Goal: Task Accomplishment & Management: Use online tool/utility

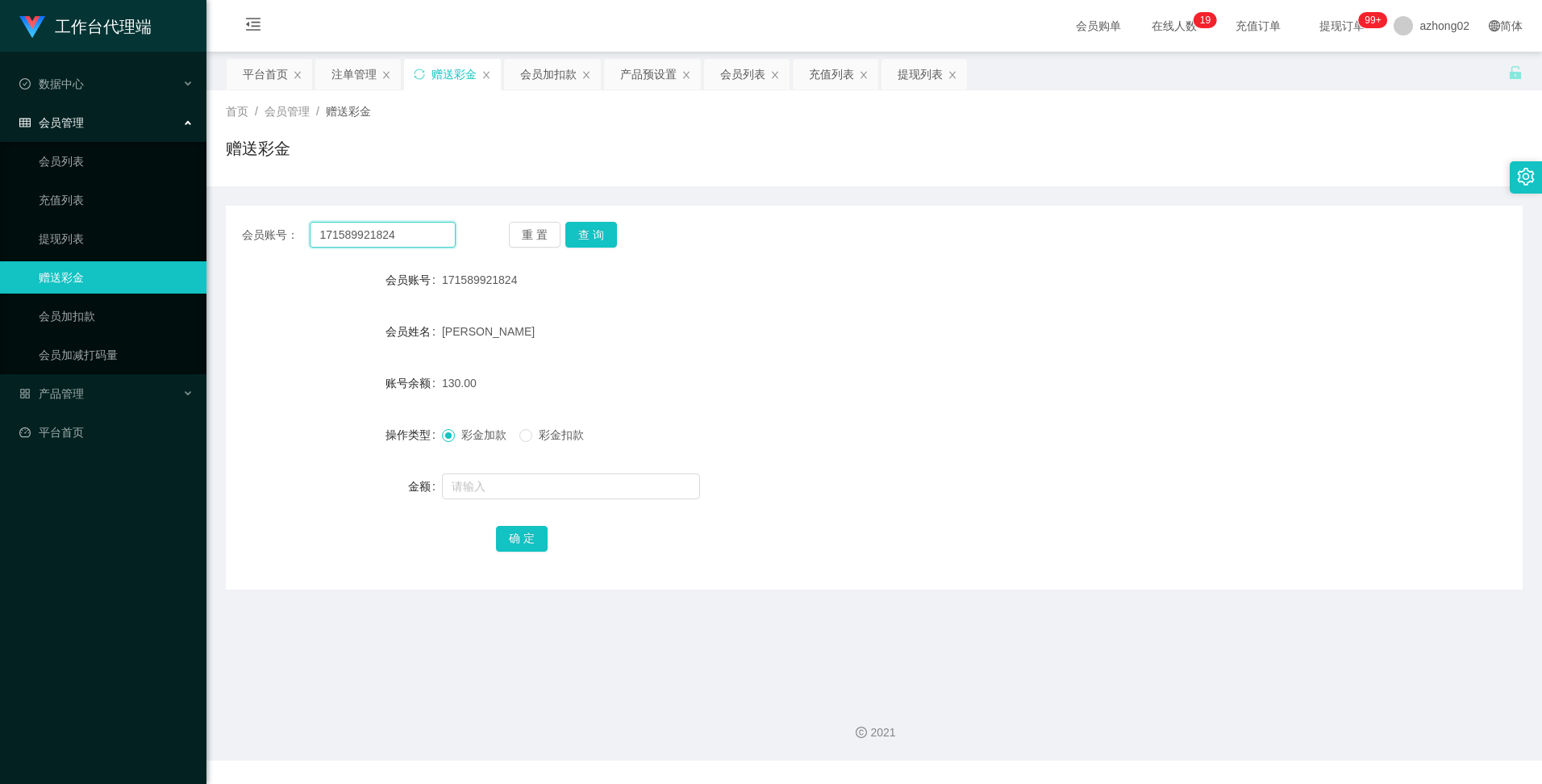
drag, startPoint x: 413, startPoint y: 238, endPoint x: 300, endPoint y: 229, distance: 113.4
click at [300, 231] on div "会员账号： 171589921824" at bounding box center [349, 234] width 214 height 25
paste input "Ivychuah1"
type input "Ivychuah1"
click at [598, 238] on button "查 询" at bounding box center [591, 234] width 52 height 25
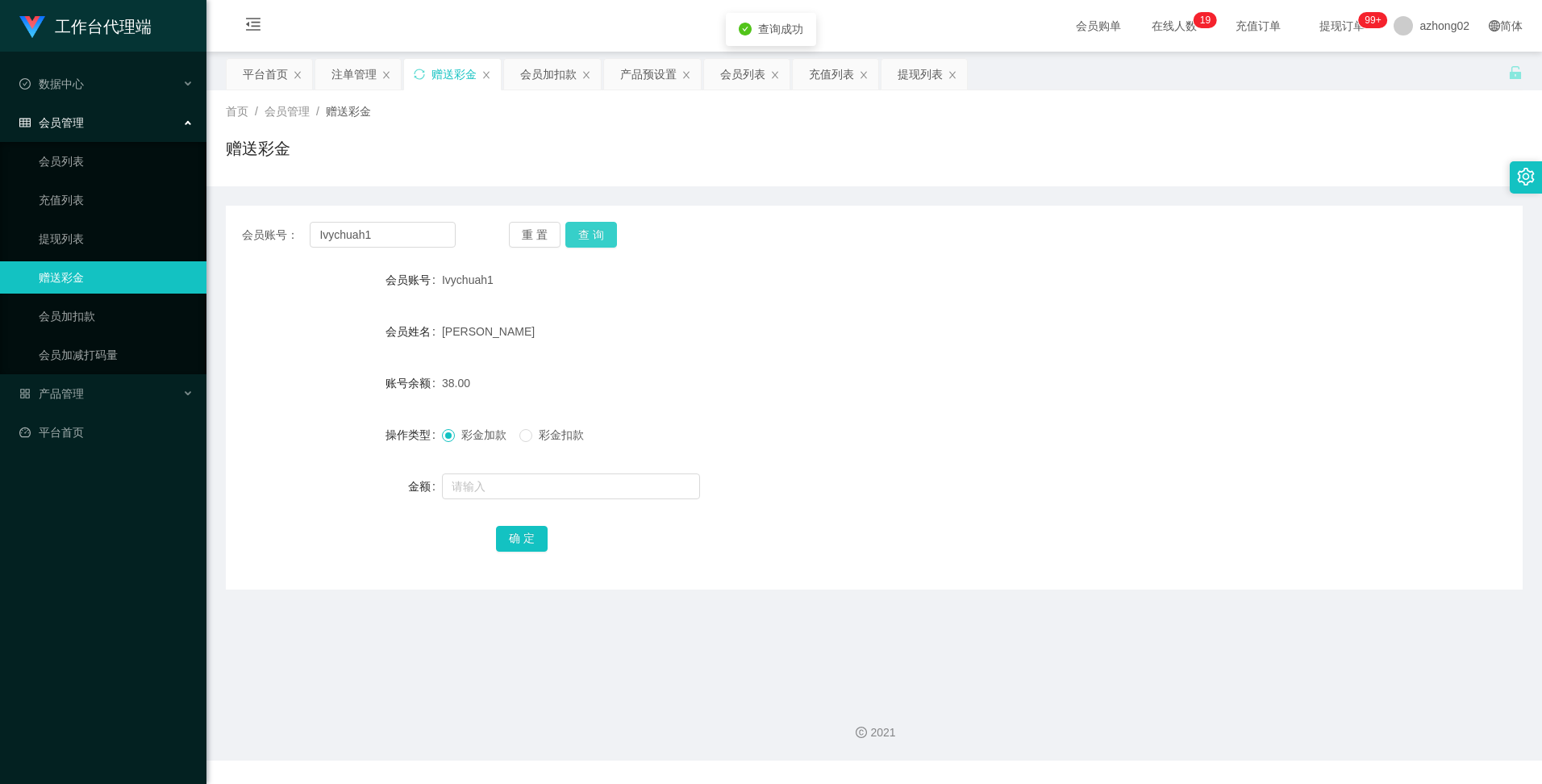
click at [598, 238] on button "查 询" at bounding box center [591, 234] width 52 height 25
click at [369, 73] on div "注单管理" at bounding box center [354, 74] width 46 height 31
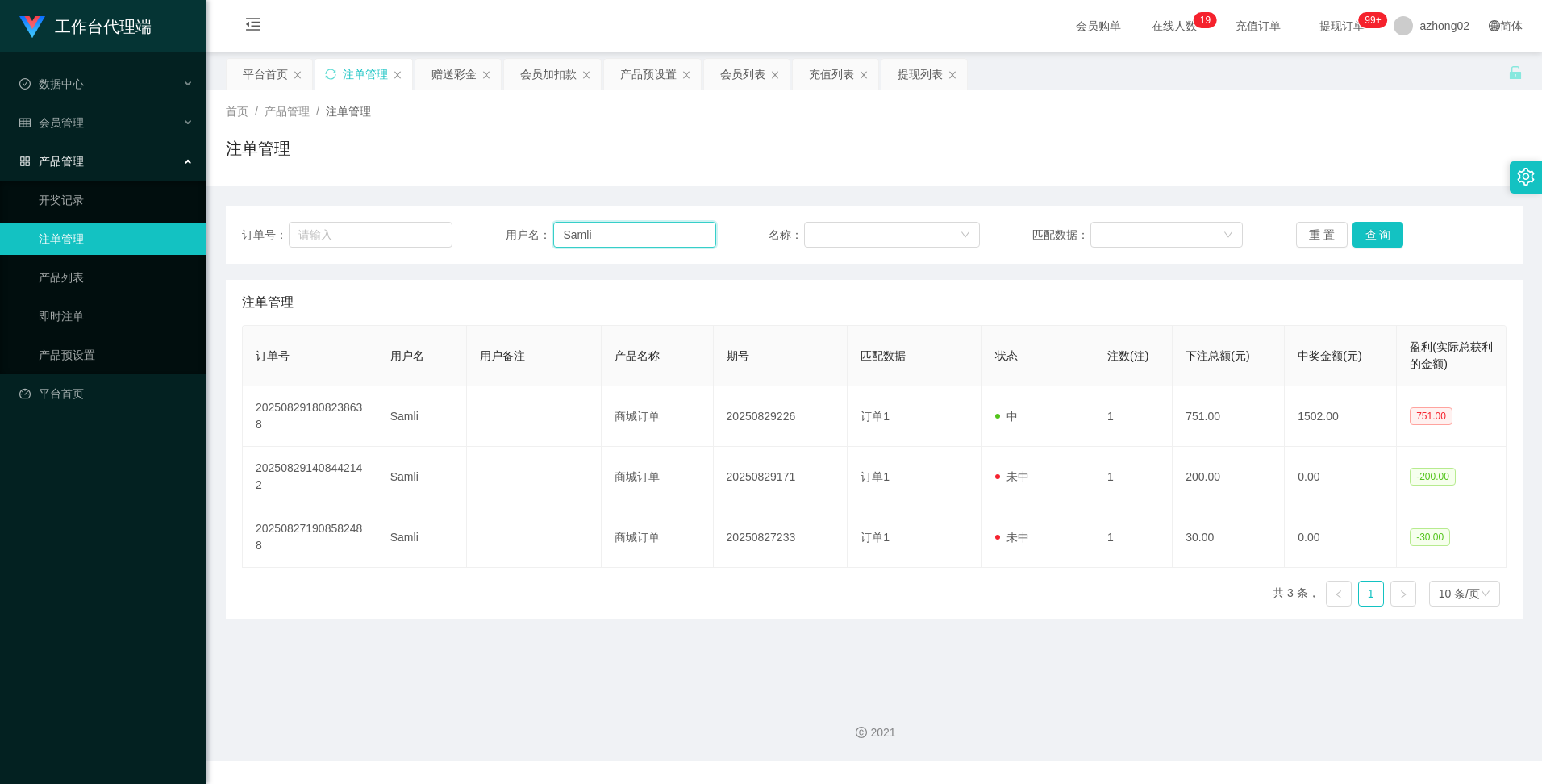
drag, startPoint x: 598, startPoint y: 239, endPoint x: 538, endPoint y: 229, distance: 60.8
click at [541, 229] on div "用户名： [PERSON_NAME]" at bounding box center [611, 234] width 210 height 25
paste input "Ivychuah1"
type input "Ivychuah1"
click at [1376, 237] on button "查 询" at bounding box center [1378, 234] width 52 height 25
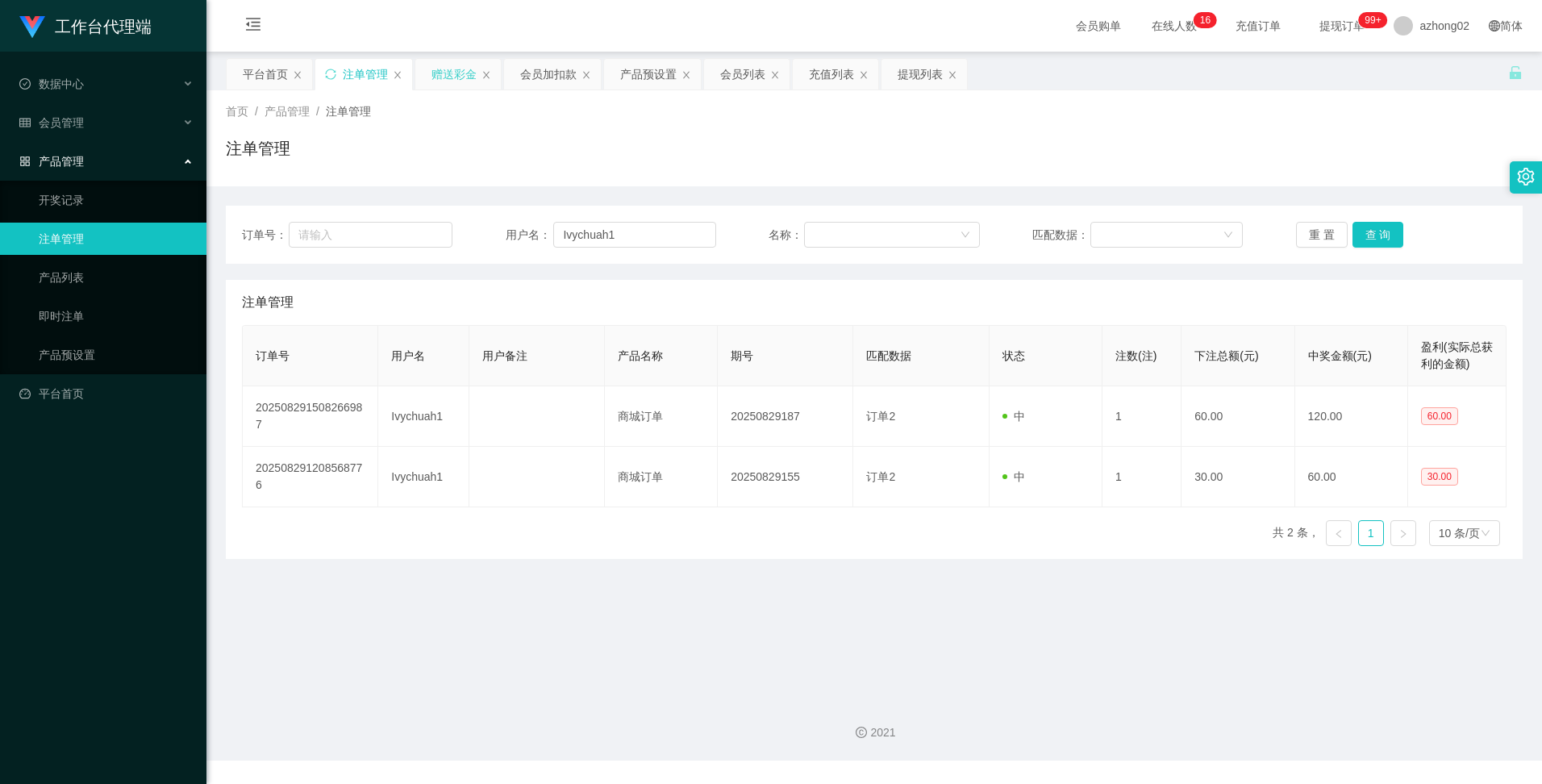
click at [463, 81] on div "赠送彩金" at bounding box center [455, 74] width 46 height 31
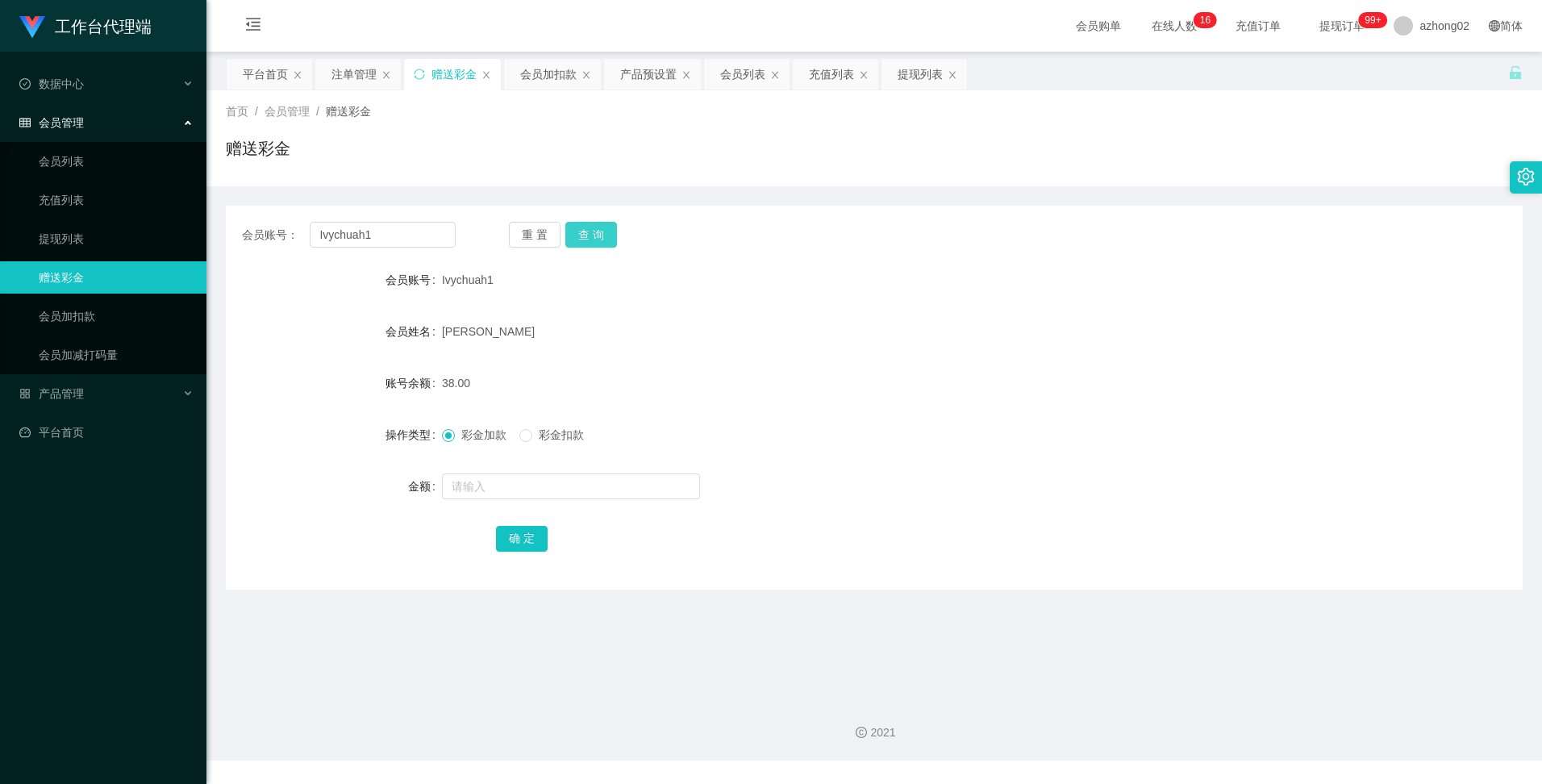
click at [597, 237] on button "查 询" at bounding box center [591, 234] width 52 height 25
click at [637, 72] on div "产品预设置" at bounding box center [648, 74] width 56 height 31
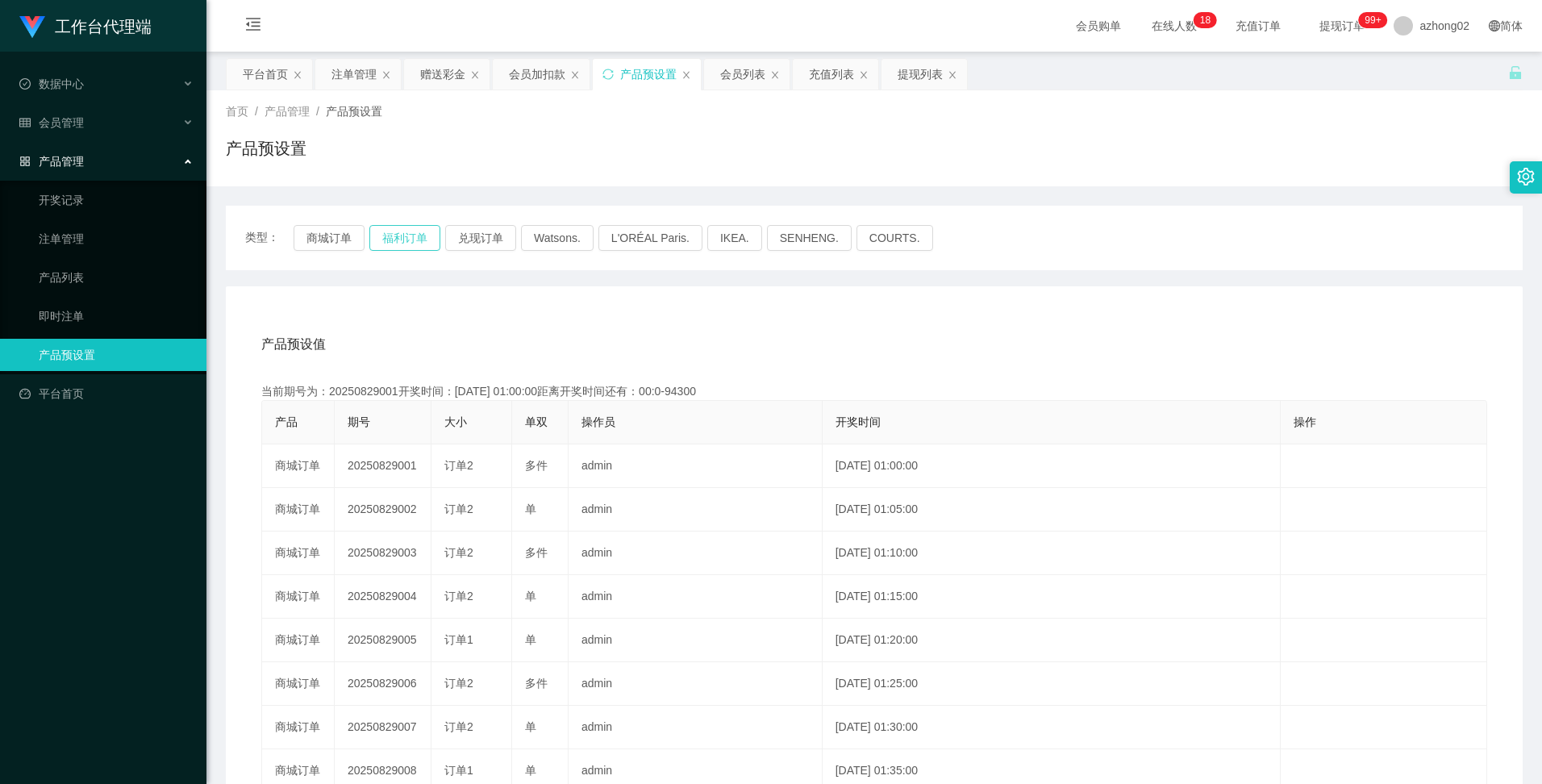
click at [397, 240] on button "福利订单" at bounding box center [405, 237] width 71 height 25
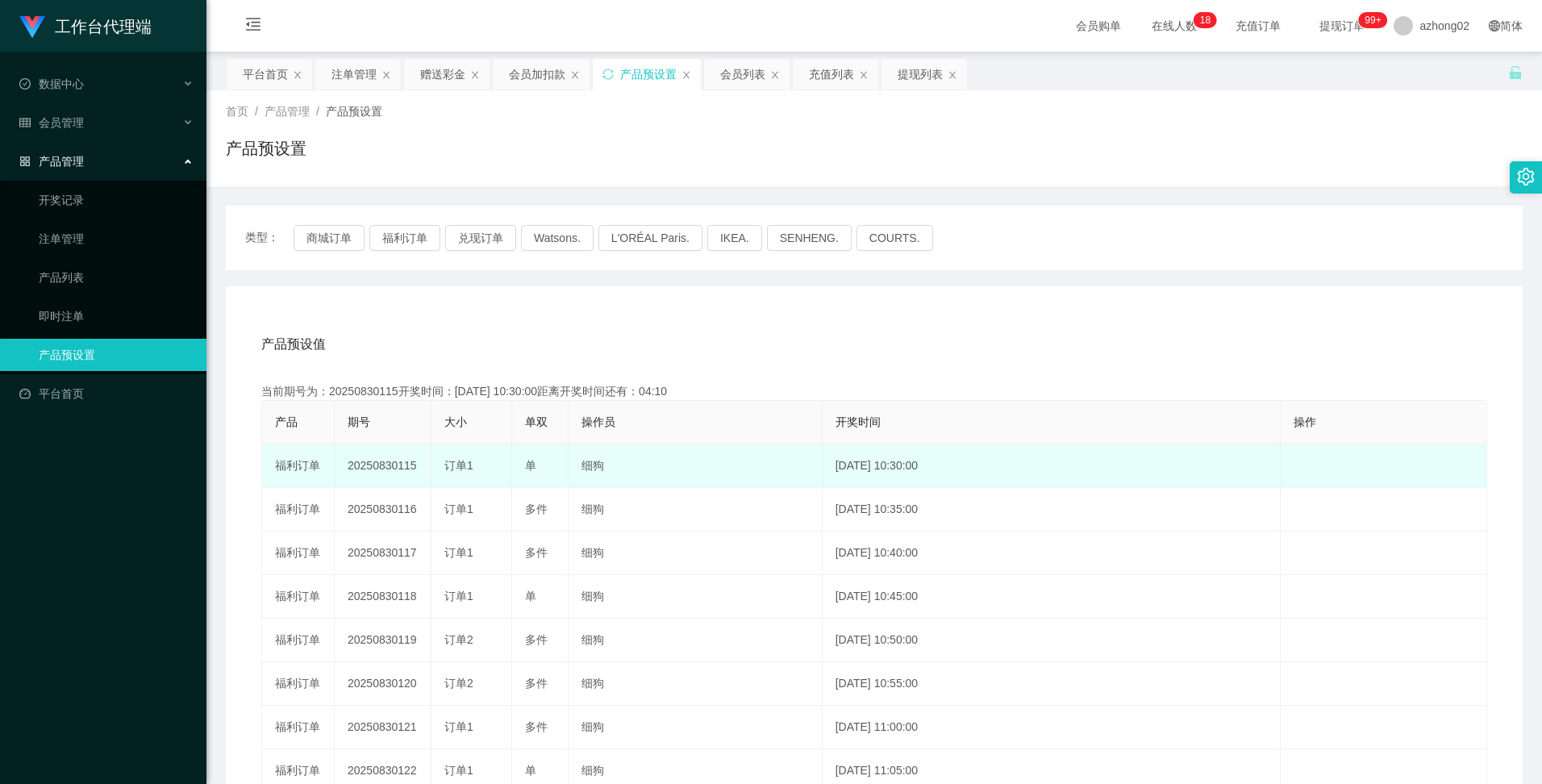
click at [367, 466] on td "20250830115" at bounding box center [383, 466] width 96 height 44
copy td "20250830115"
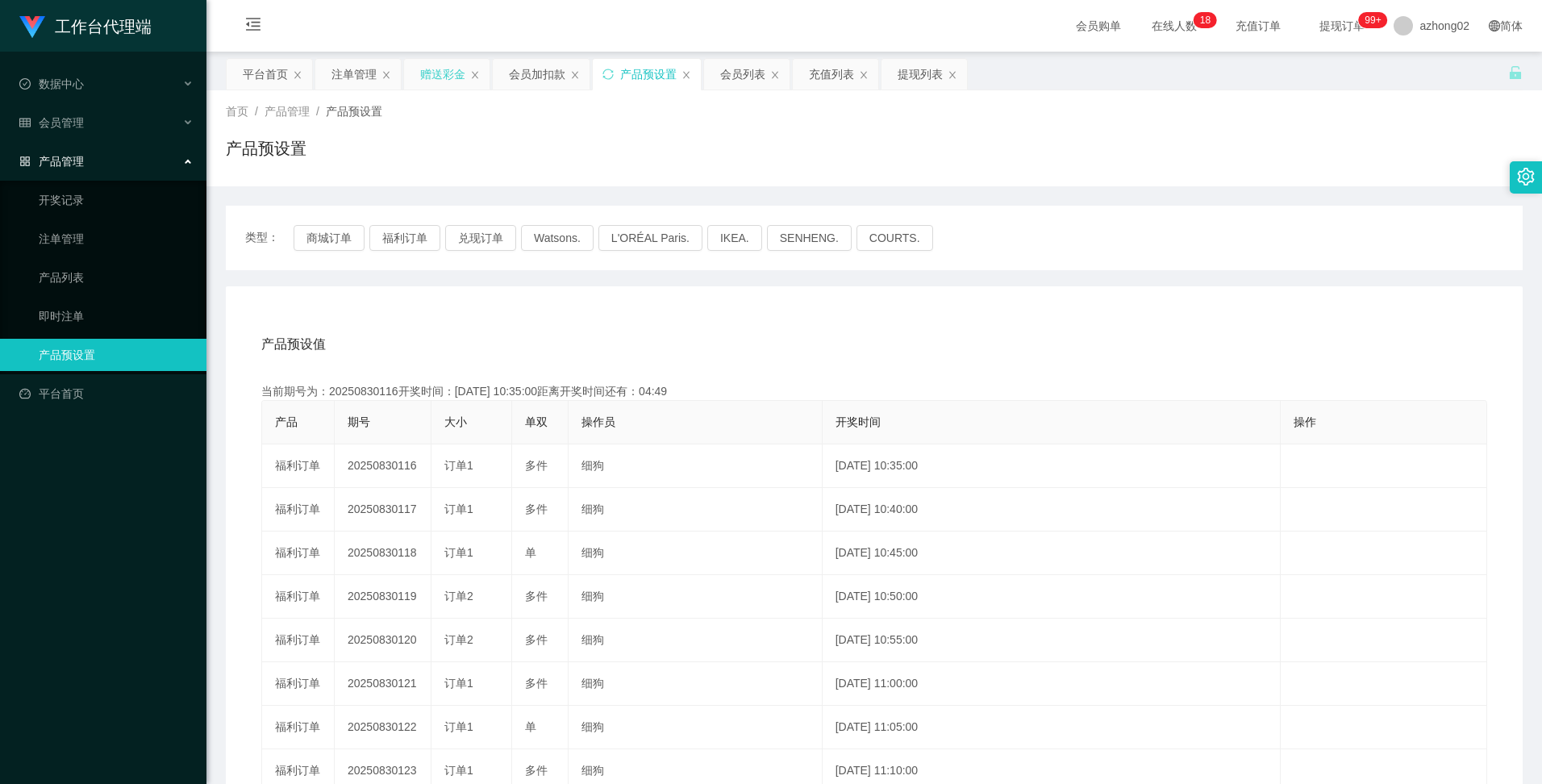
click at [432, 73] on div "赠送彩金" at bounding box center [443, 74] width 46 height 31
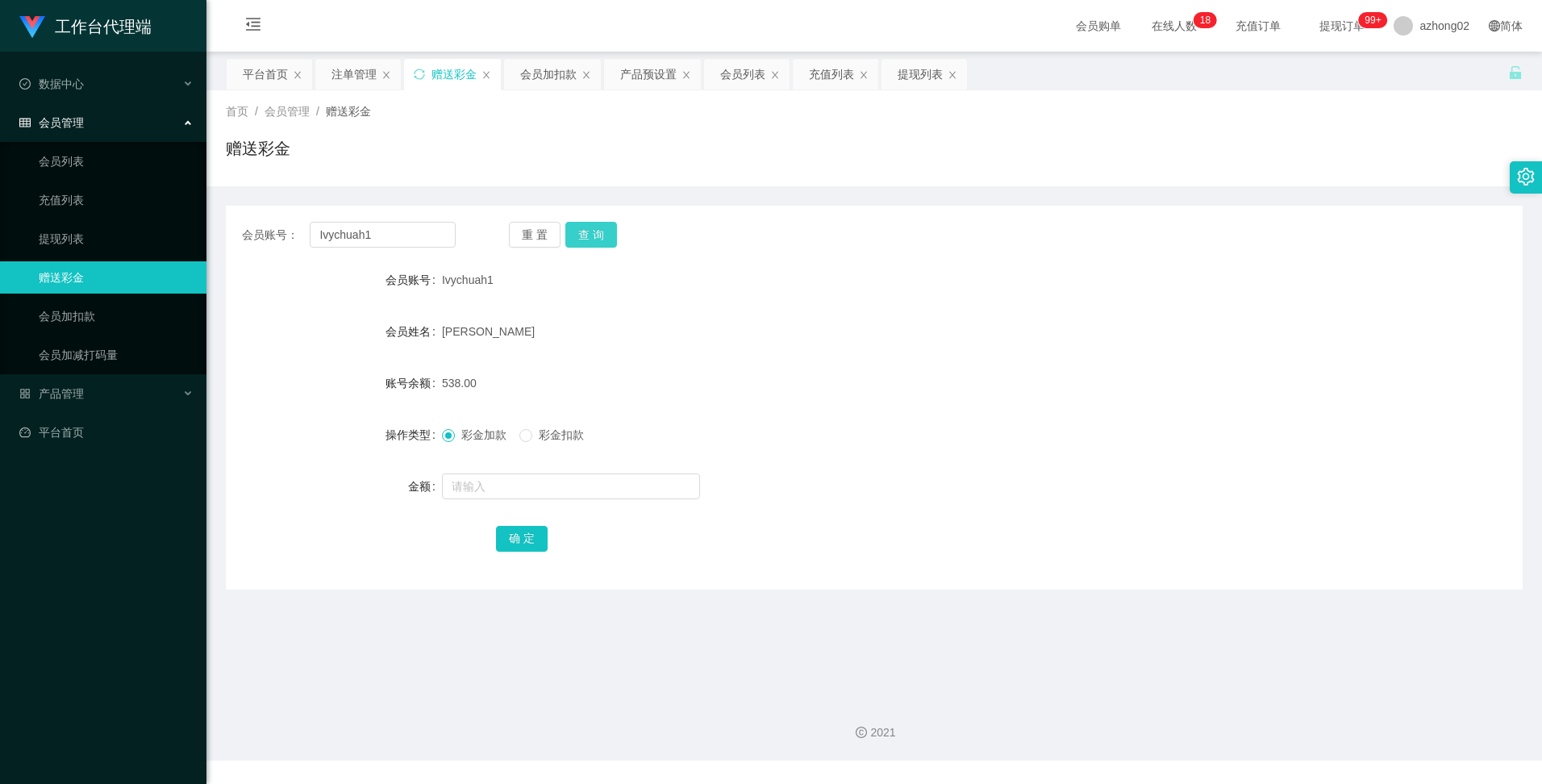
click at [584, 228] on button "查 询" at bounding box center [591, 234] width 52 height 25
drag, startPoint x: 383, startPoint y: 231, endPoint x: 298, endPoint y: 229, distance: 85.0
click at [298, 229] on div "会员账号： Ivychuah1" at bounding box center [349, 234] width 214 height 25
click at [585, 237] on button "查 询" at bounding box center [591, 234] width 52 height 25
click at [652, 76] on div "产品预设置" at bounding box center [648, 74] width 56 height 31
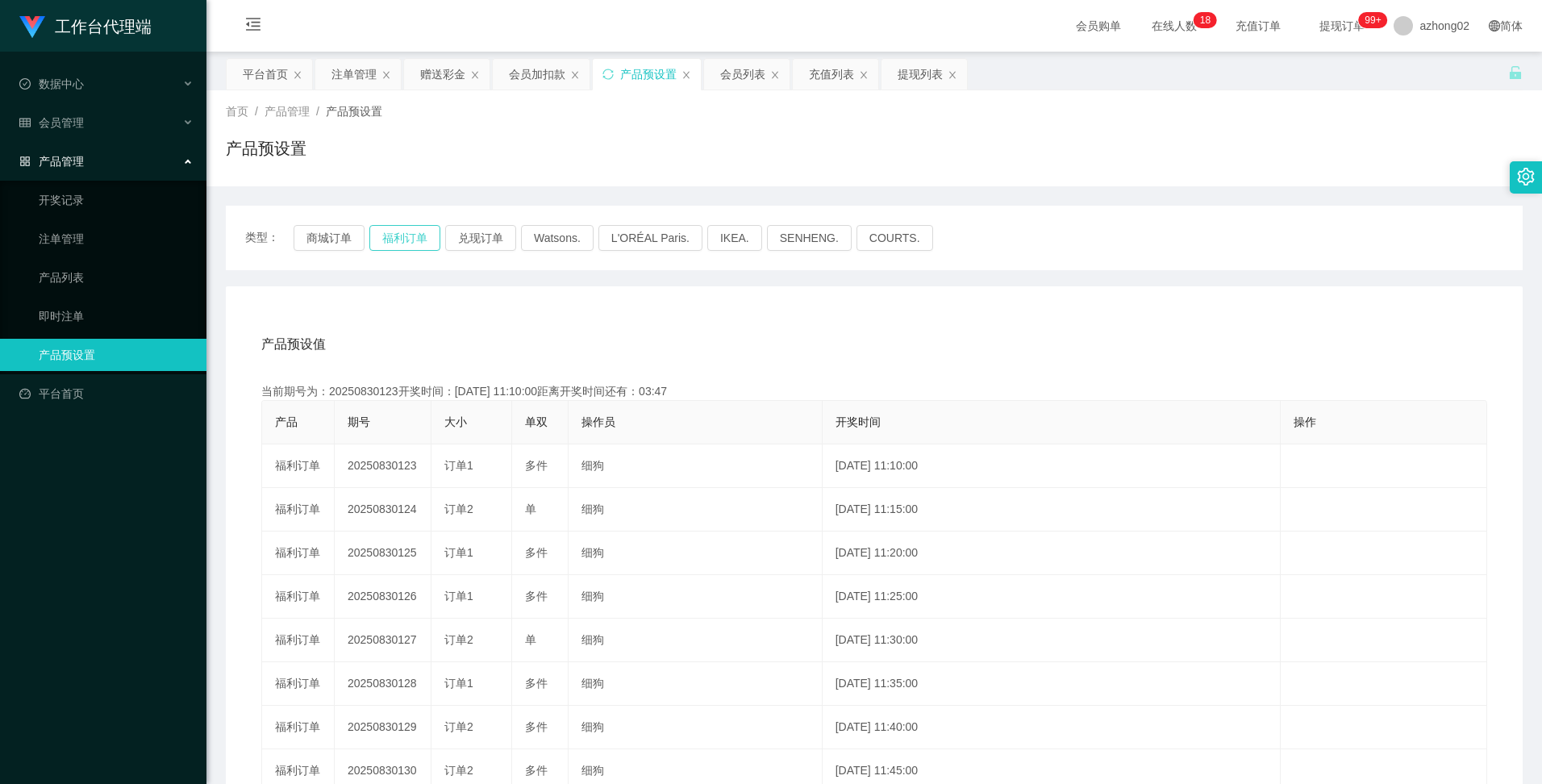
click at [415, 234] on button "福利订单" at bounding box center [405, 237] width 71 height 25
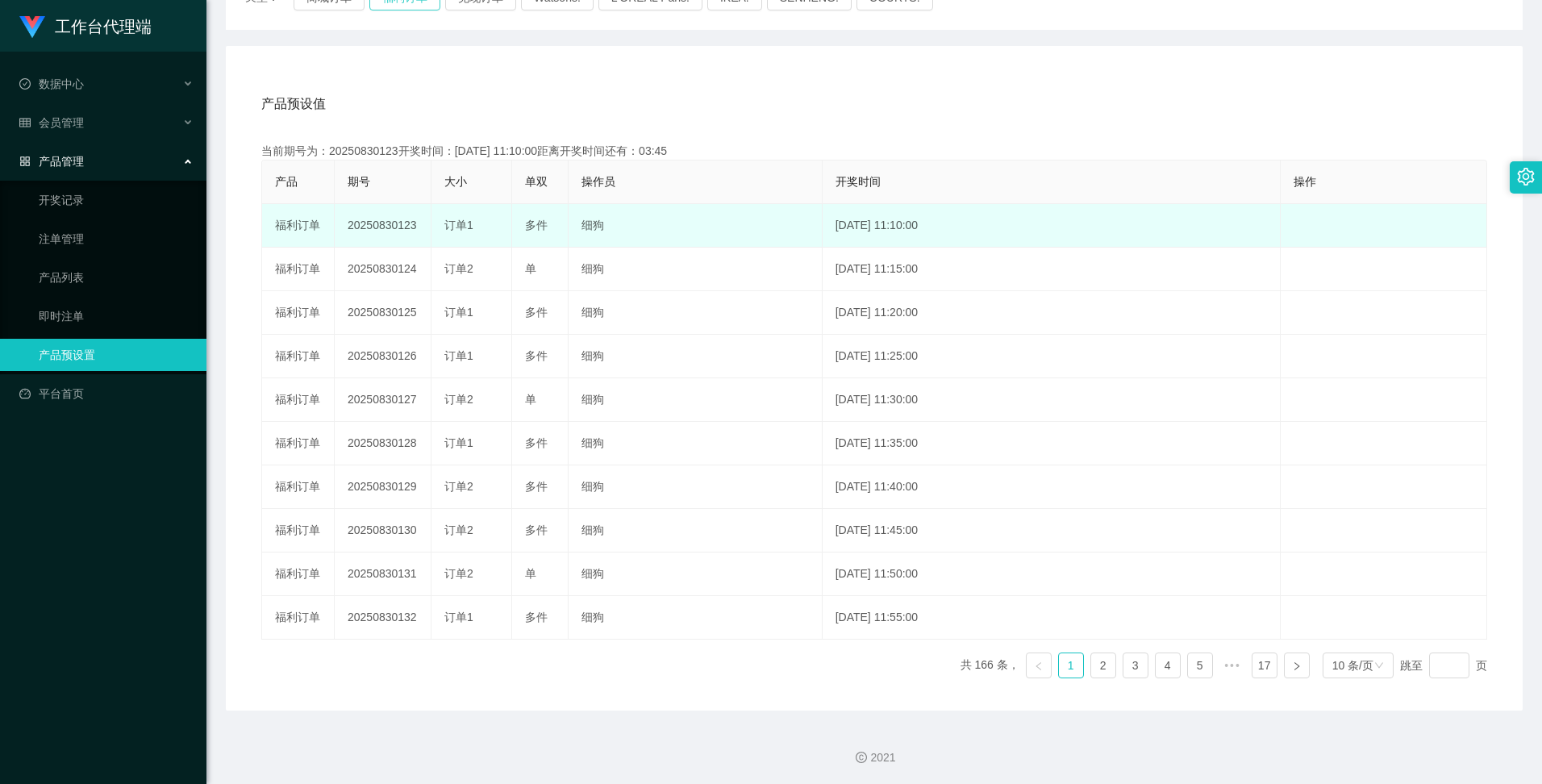
scroll to position [242, 0]
click at [383, 224] on td "20250830123" at bounding box center [383, 224] width 96 height 44
copy td "20250830123"
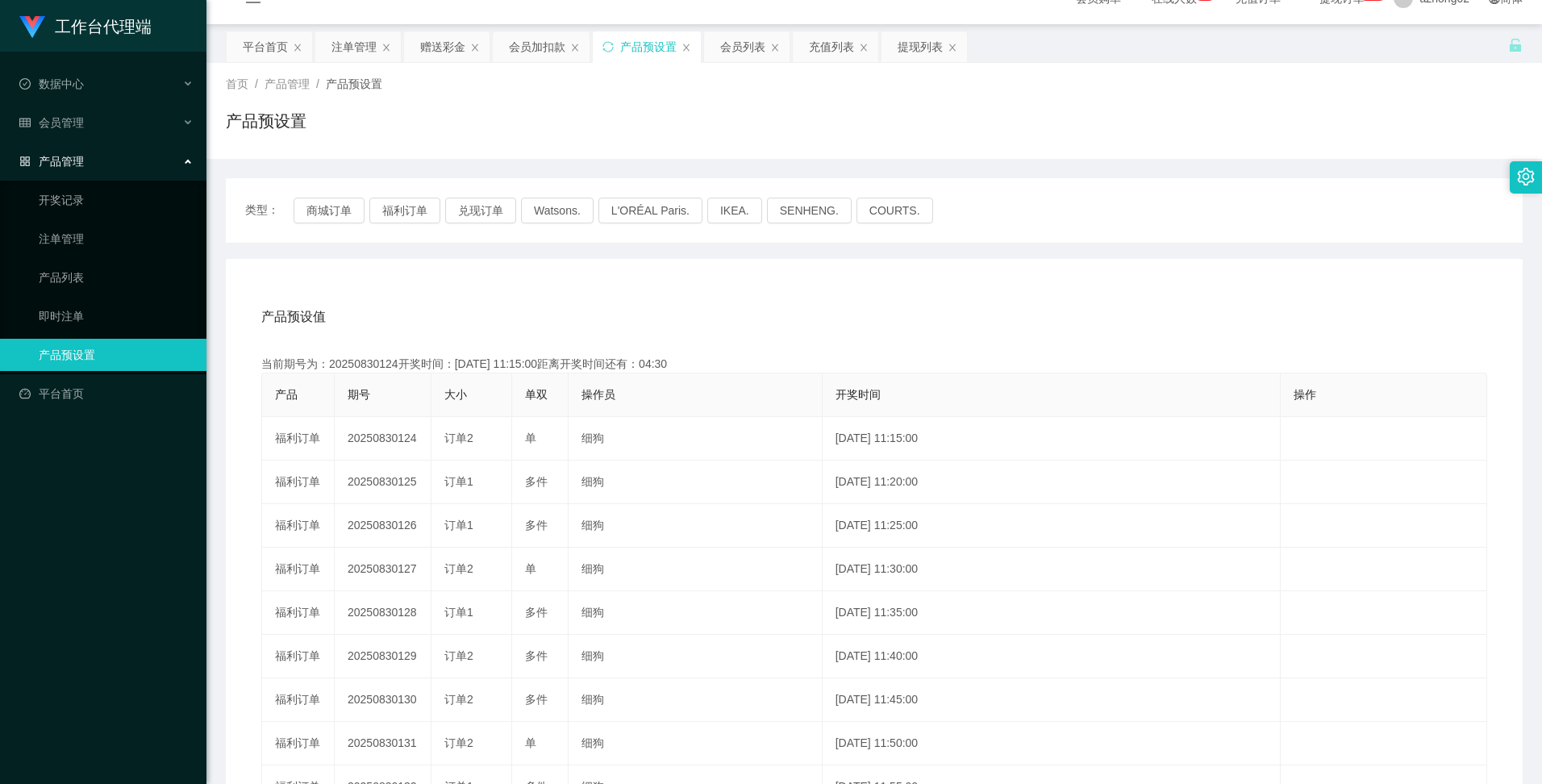
scroll to position [0, 0]
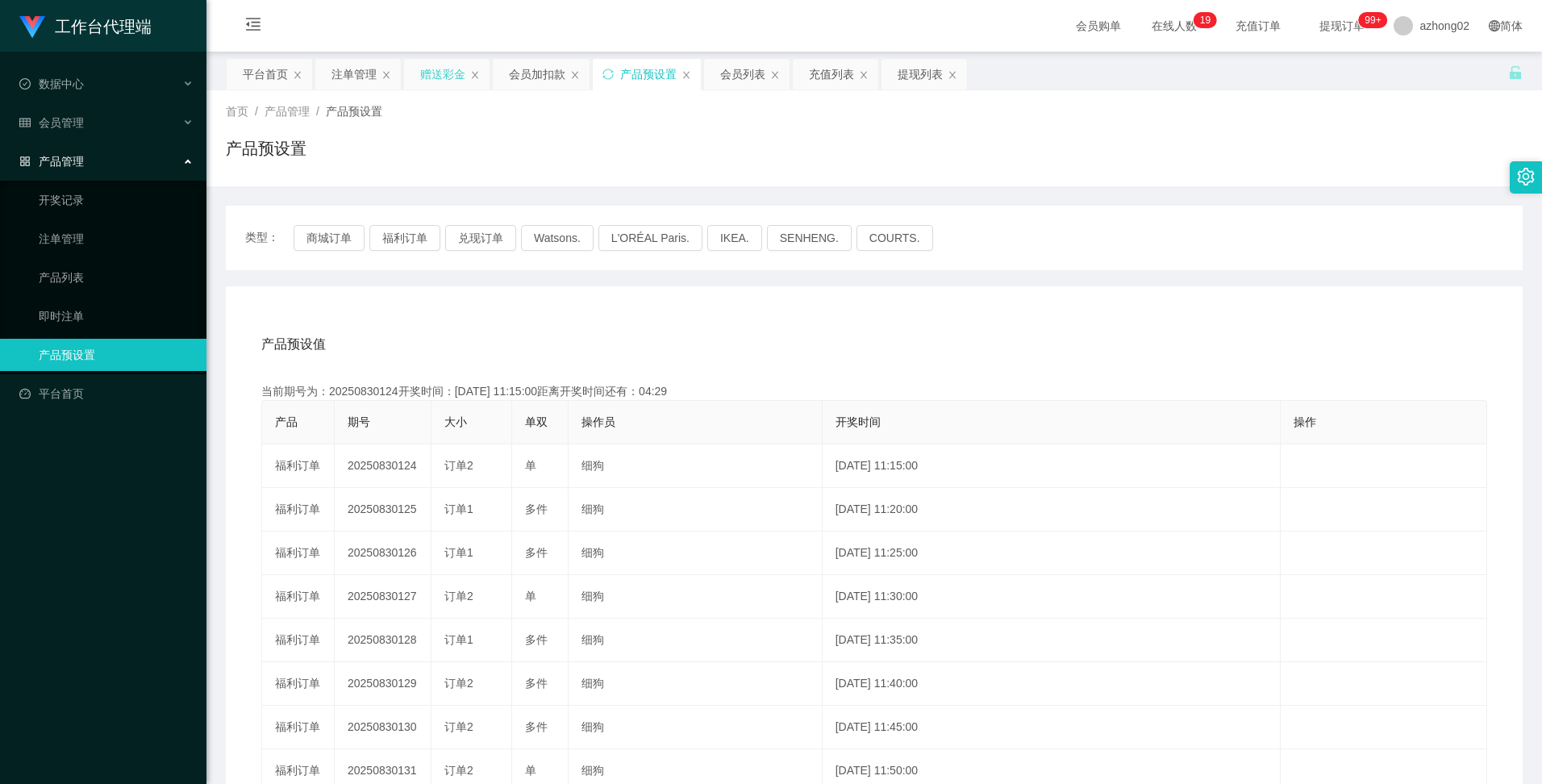
click at [446, 68] on div "赠送彩金" at bounding box center [443, 74] width 46 height 31
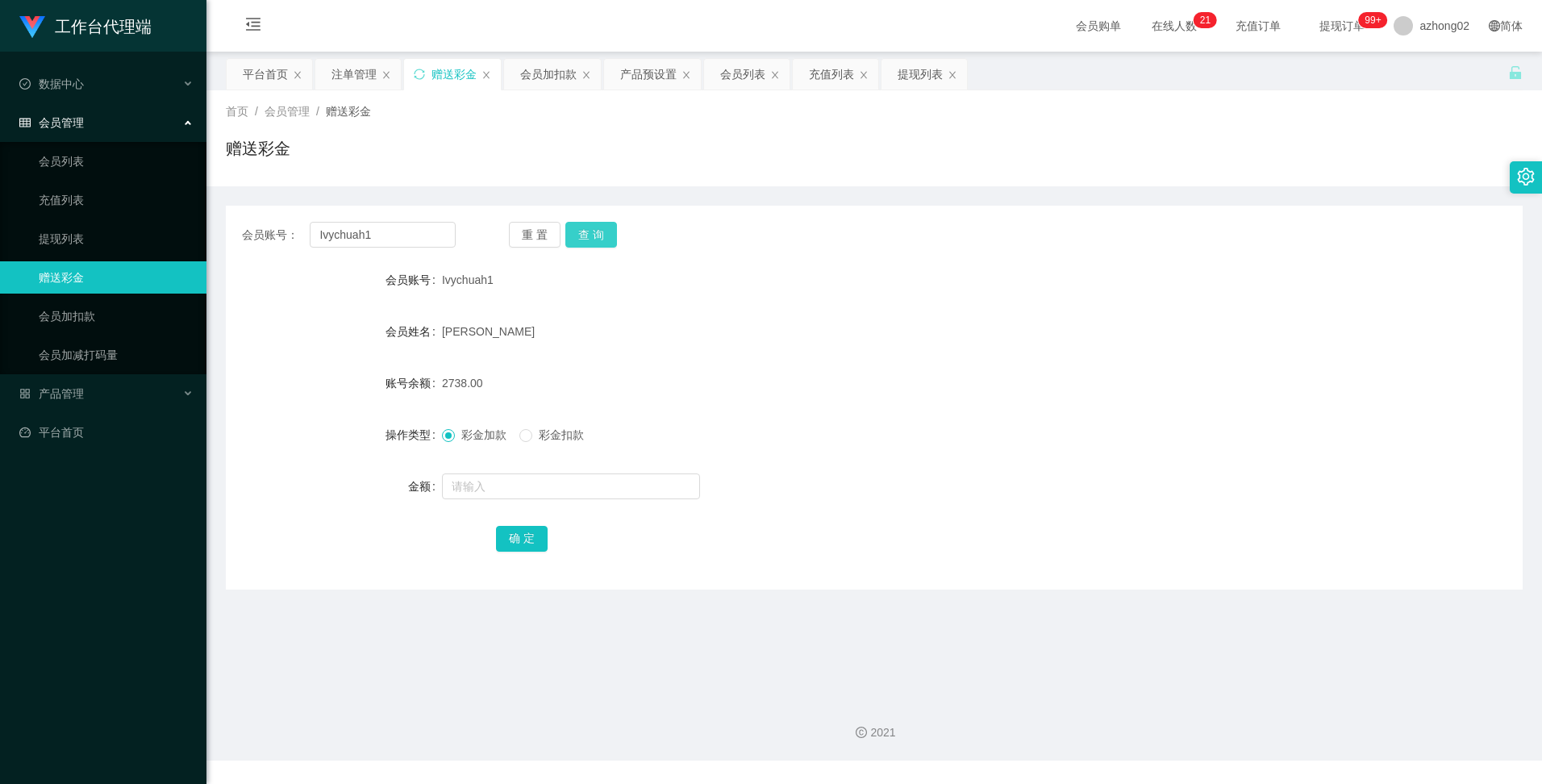
click at [592, 237] on button "查 询" at bounding box center [591, 234] width 52 height 25
drag, startPoint x: 381, startPoint y: 241, endPoint x: 311, endPoint y: 242, distance: 70.0
click at [311, 242] on input "Ivychuah1" at bounding box center [383, 234] width 145 height 25
click at [392, 239] on input "Ivychuah1" at bounding box center [383, 234] width 145 height 25
click at [388, 237] on input "Ivychuah1" at bounding box center [383, 234] width 145 height 25
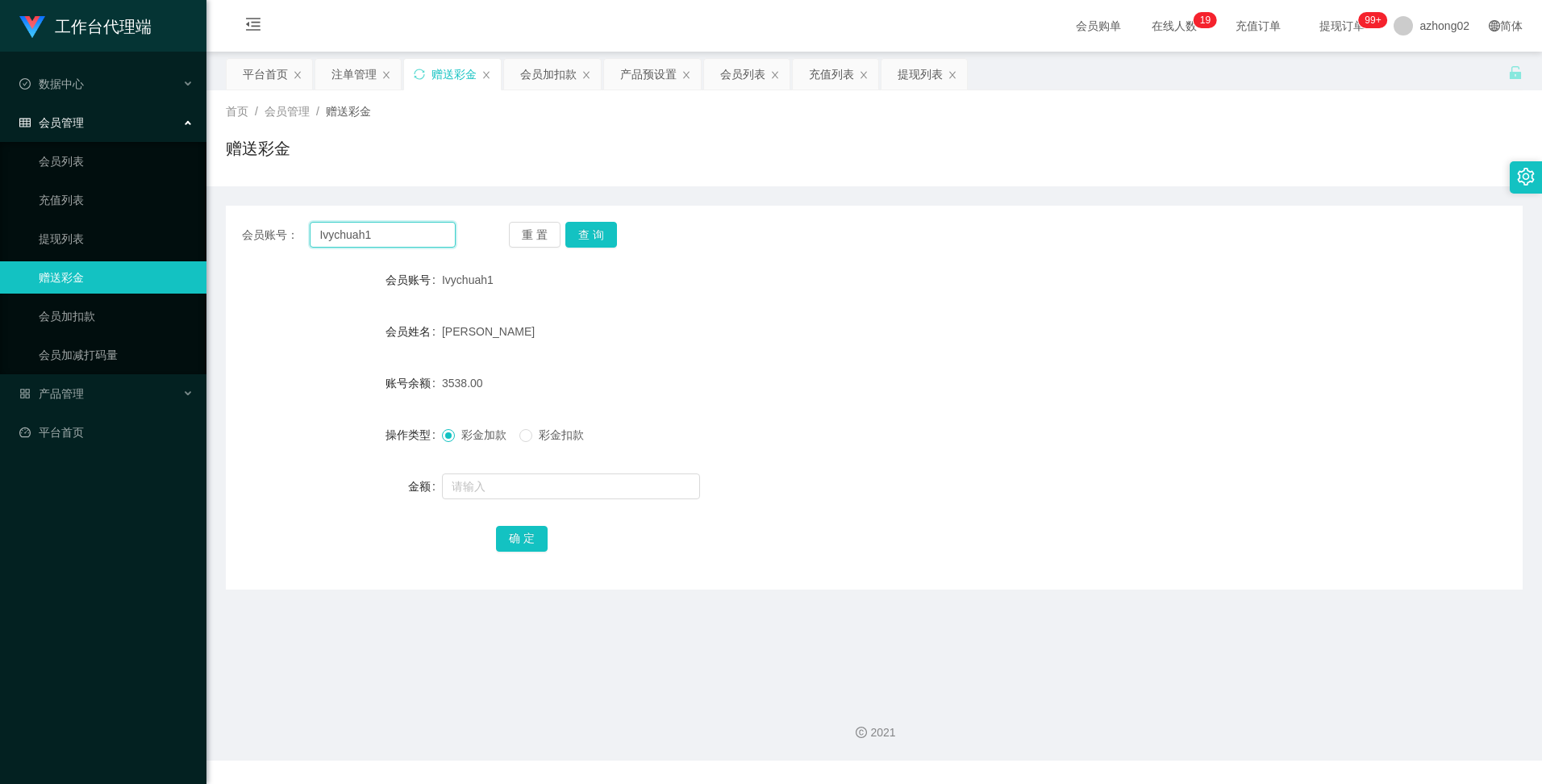
click at [388, 237] on input "Ivychuah1" at bounding box center [383, 234] width 145 height 25
